Goal: Task Accomplishment & Management: Complete application form

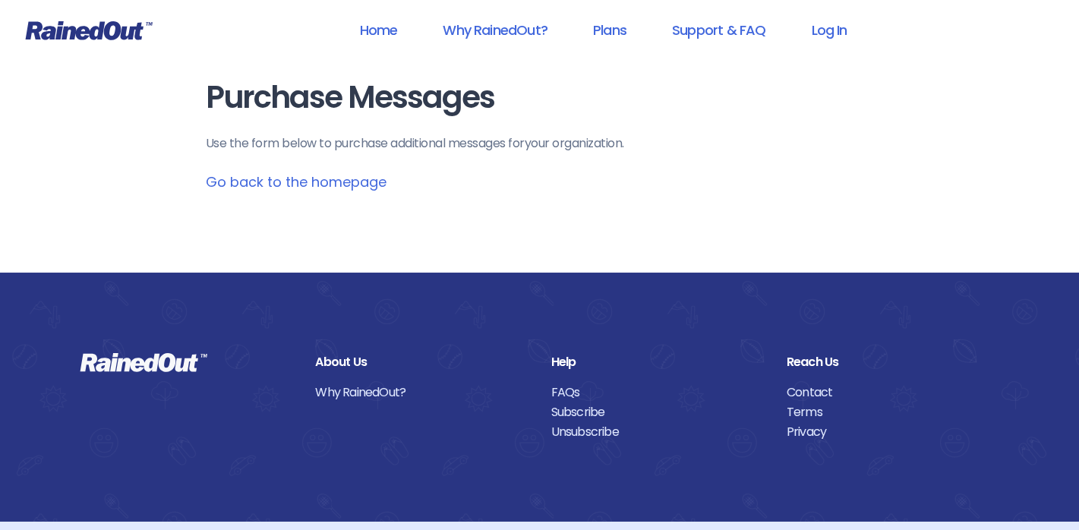
click at [294, 184] on link "Go back to the homepage" at bounding box center [296, 181] width 181 height 19
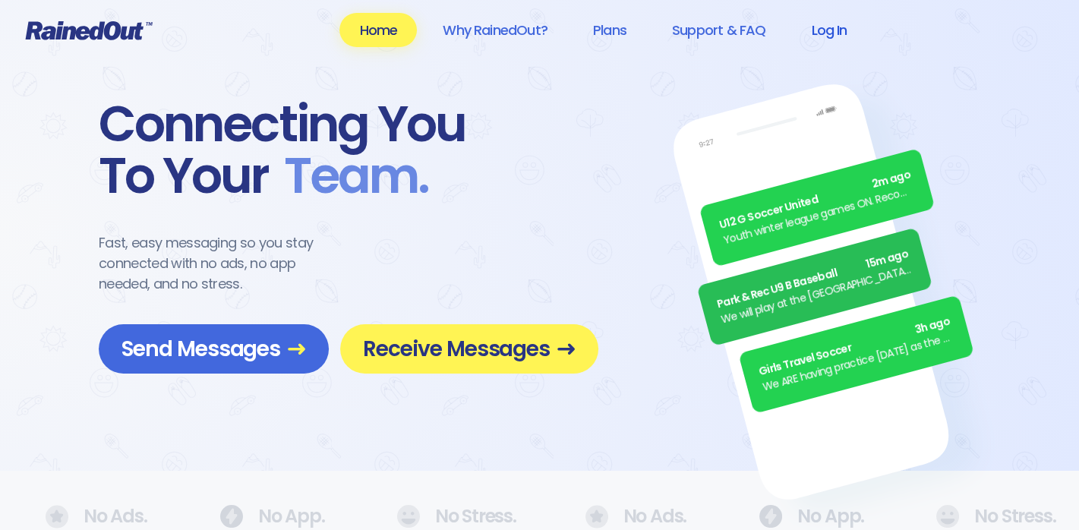
click at [823, 35] on link "Log In" at bounding box center [828, 30] width 75 height 34
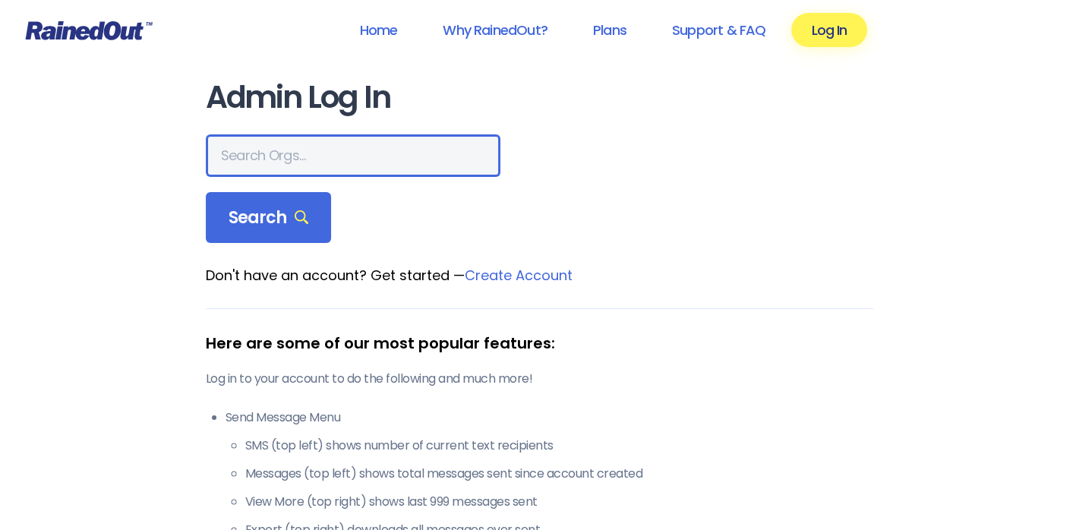
click at [247, 167] on input "text" at bounding box center [353, 155] width 294 height 43
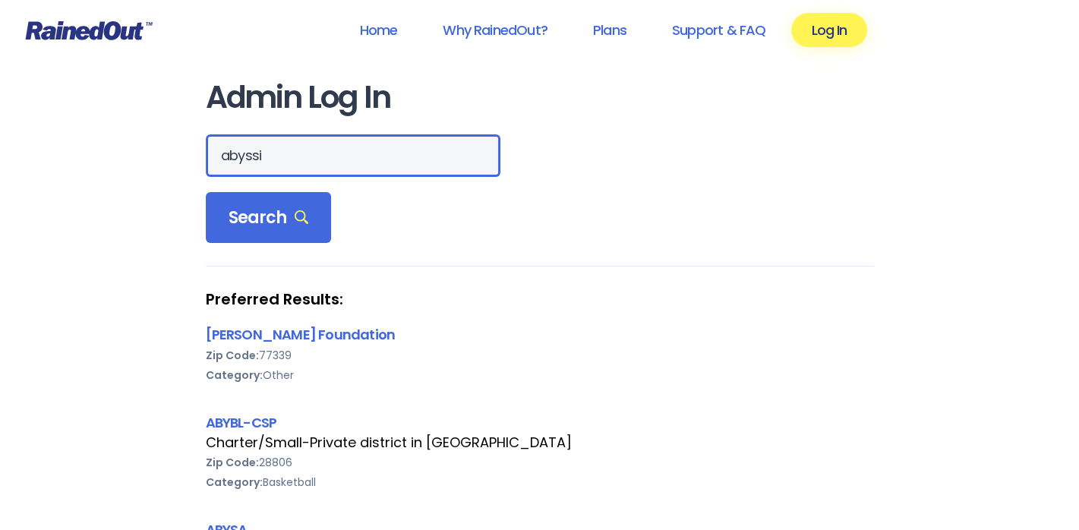
type input "abyssi"
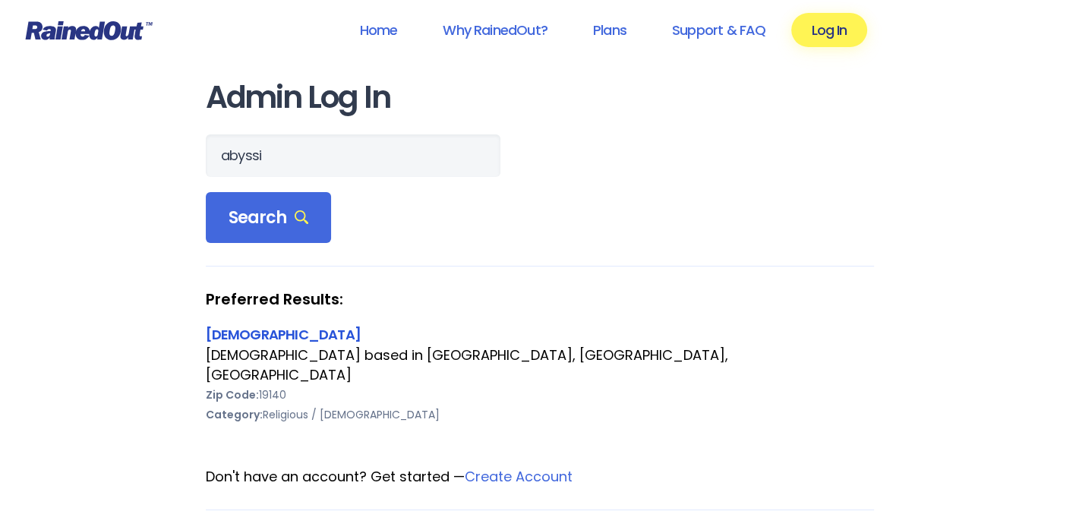
click at [264, 335] on link "[DEMOGRAPHIC_DATA]" at bounding box center [283, 334] width 155 height 19
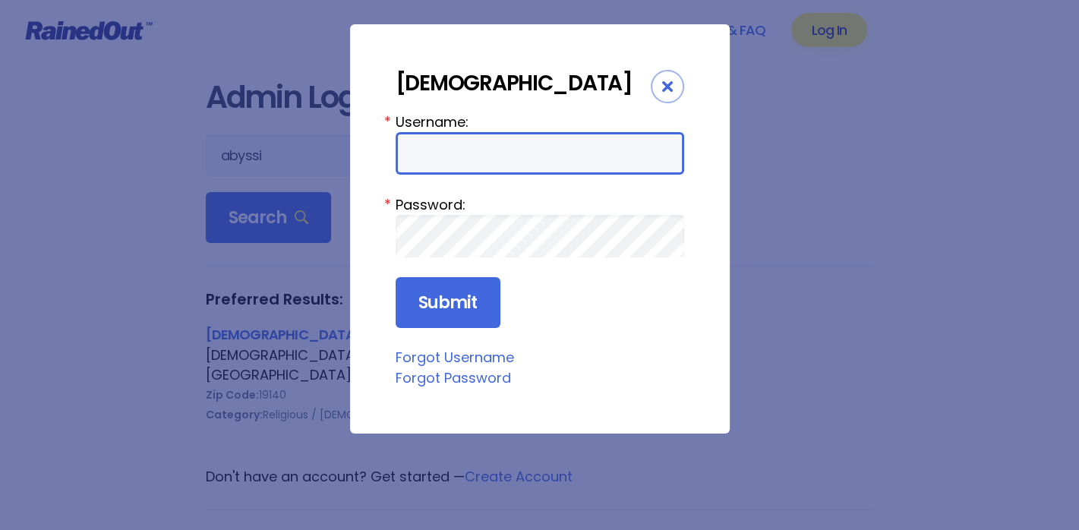
click at [463, 175] on input "Username:" at bounding box center [539, 153] width 288 height 43
type input "abyssini4210"
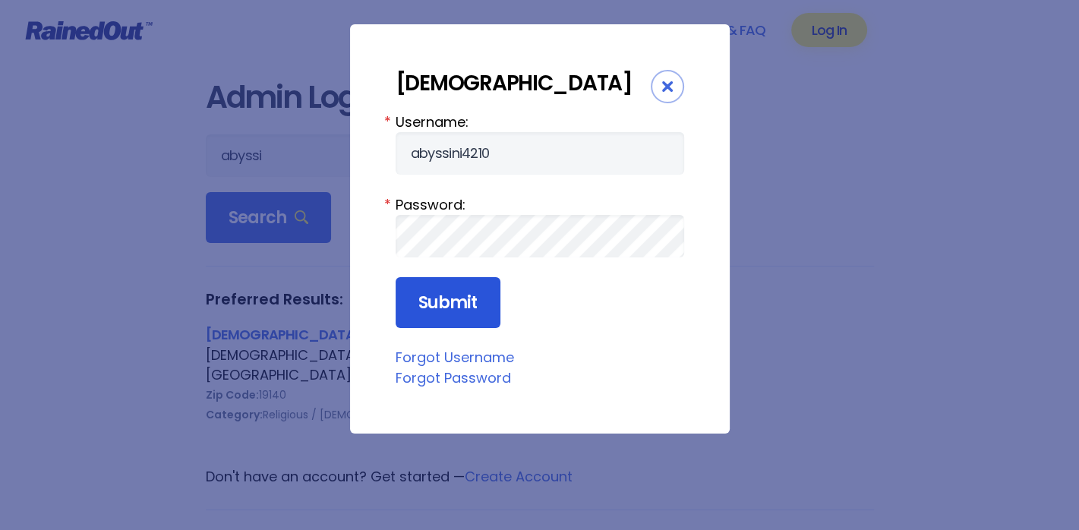
click at [453, 329] on input "Submit" at bounding box center [447, 303] width 105 height 52
